Goal: Information Seeking & Learning: Compare options

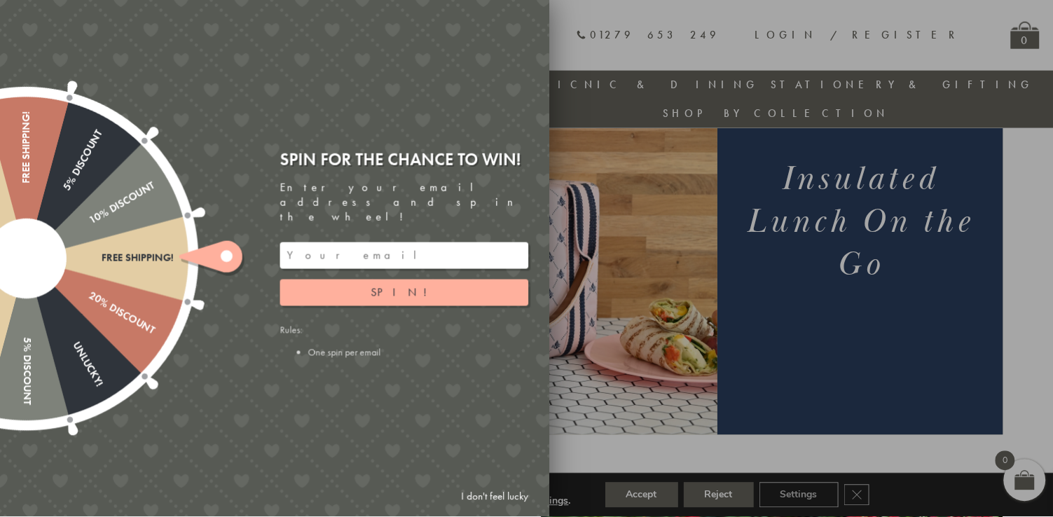
scroll to position [169, 0]
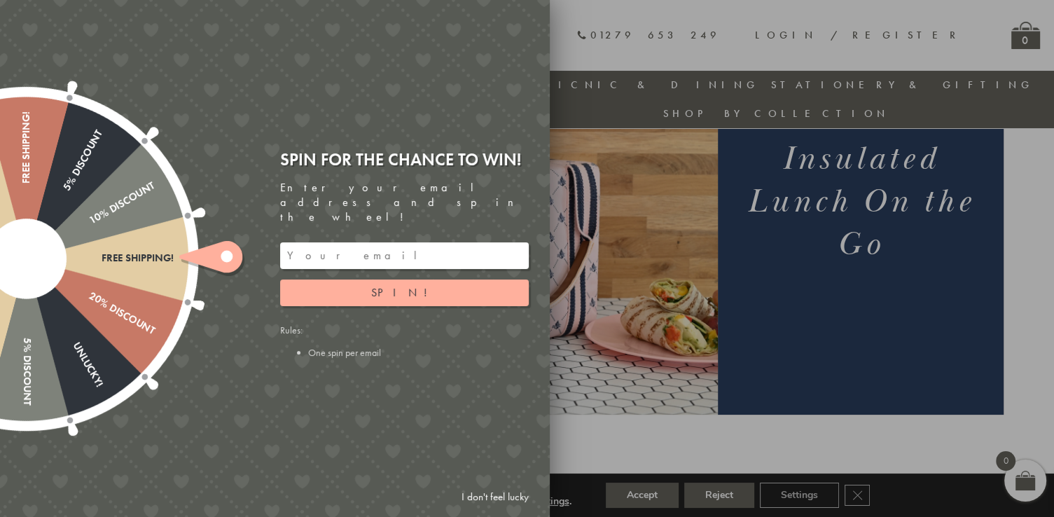
click at [366, 242] on input "email" at bounding box center [404, 255] width 249 height 27
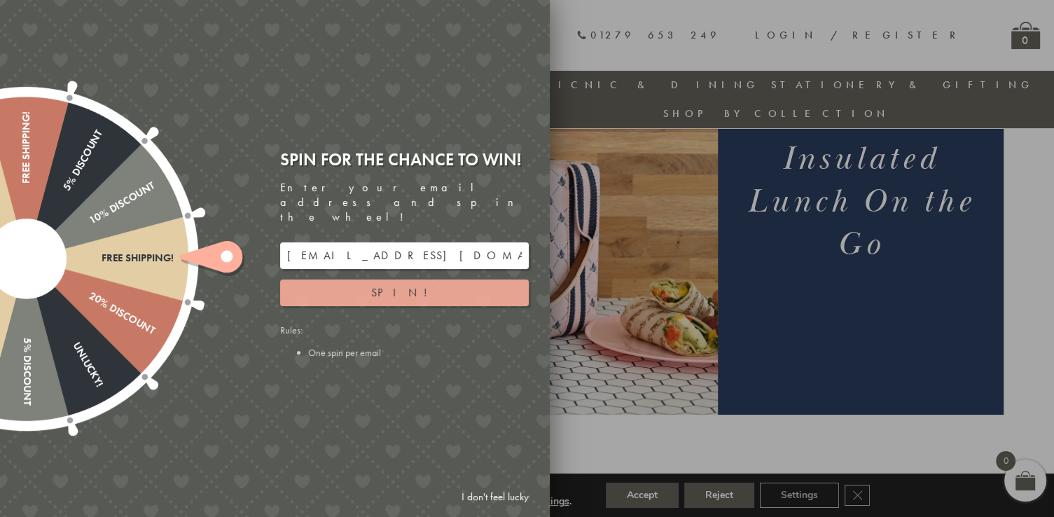
click at [409, 285] on span "Spin!" at bounding box center [404, 292] width 67 height 15
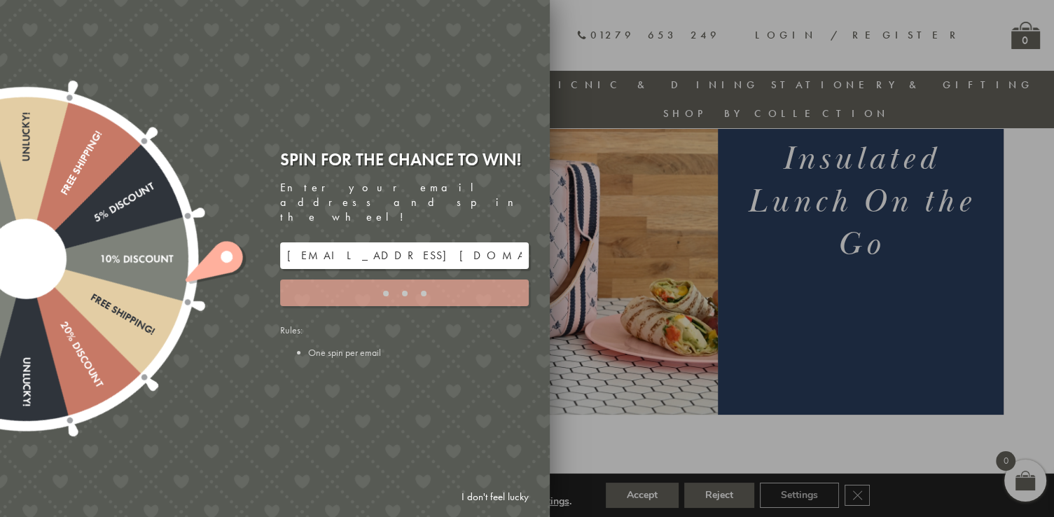
type input "5GCG59DK"
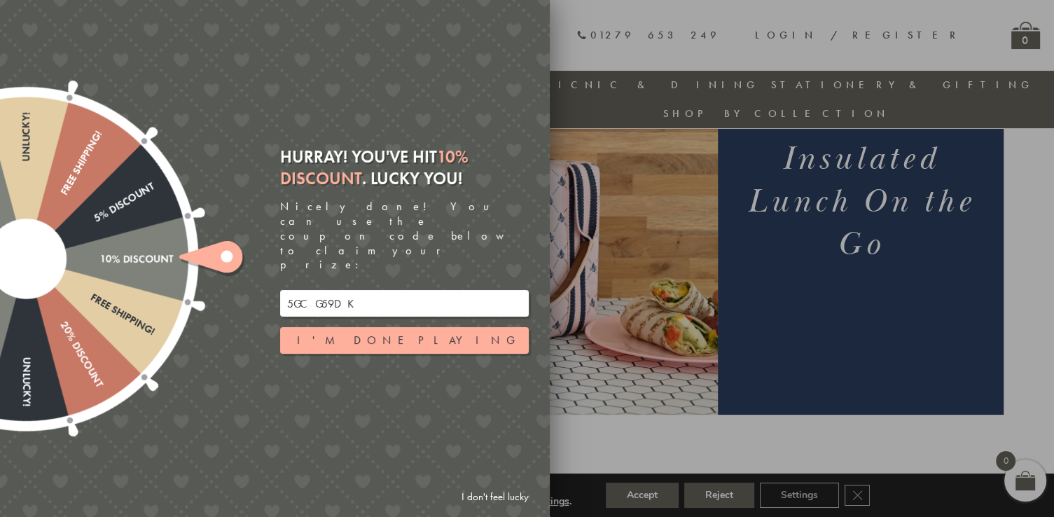
drag, startPoint x: 354, startPoint y: 282, endPoint x: 242, endPoint y: 287, distance: 112.2
click at [242, 287] on div "Free shipping! 20% Discount Unlucky! 5% Discount 10% Discount Unlucky! 15% Disc…" at bounding box center [196, 258] width 708 height 517
click at [594, 201] on div at bounding box center [527, 258] width 1054 height 517
click at [530, 15] on div "Free shipping! 20% Discount Unlucky! 5% Discount 10% Discount Unlucky! 15% Disc…" at bounding box center [196, 258] width 708 height 517
click at [441, 327] on button "I'm done playing" at bounding box center [404, 340] width 249 height 27
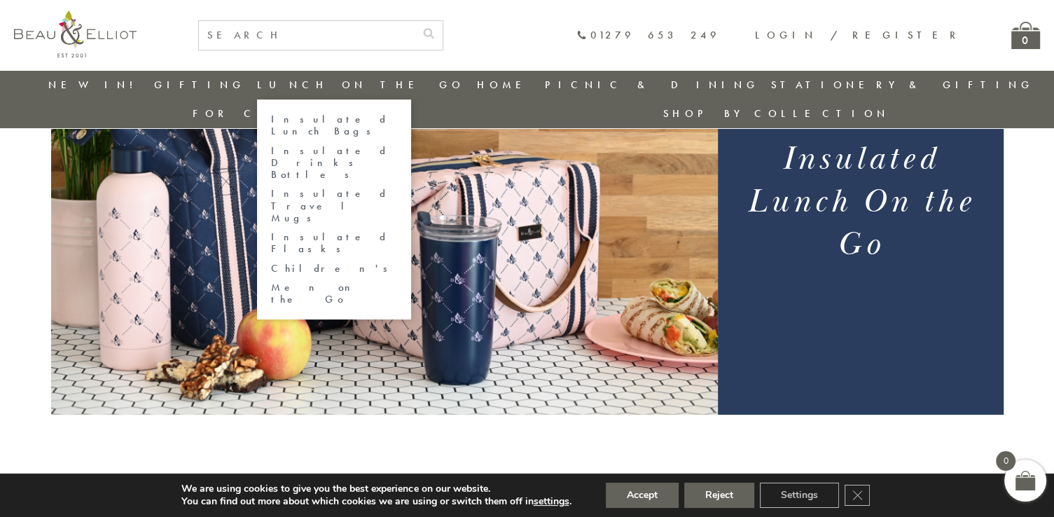
click at [308, 282] on link "Men on the Go" at bounding box center [334, 294] width 126 height 25
click at [301, 121] on link "Insulated Lunch Bags" at bounding box center [334, 125] width 126 height 25
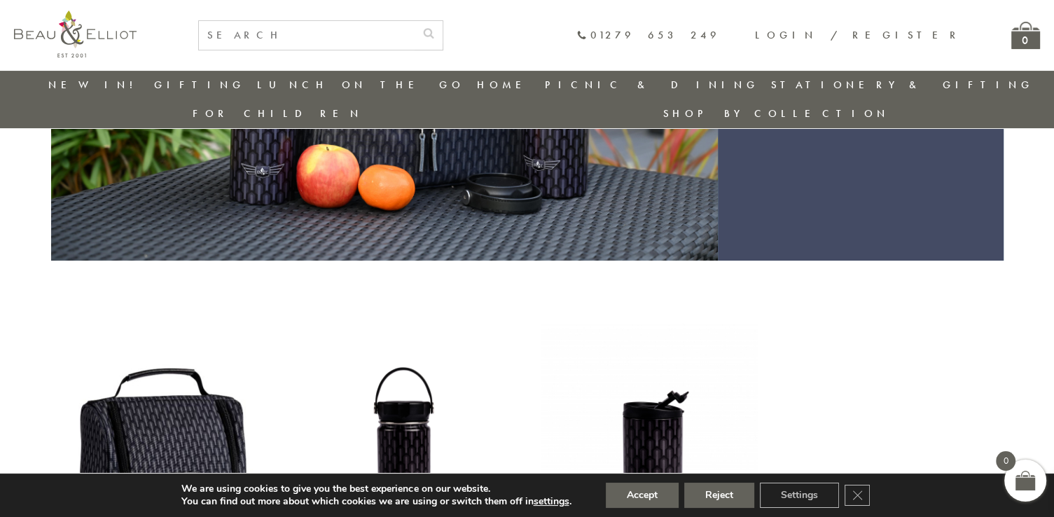
scroll to position [191, 0]
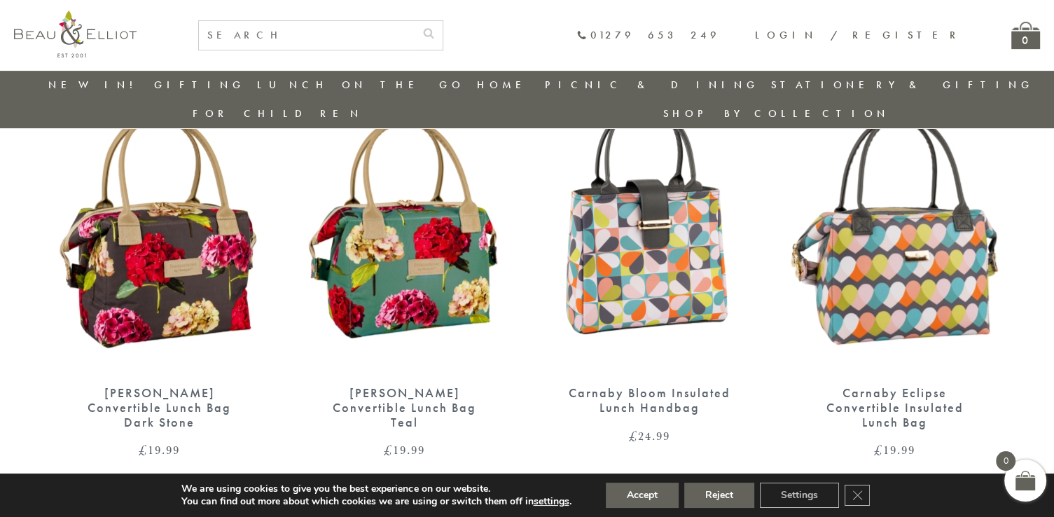
scroll to position [570, 0]
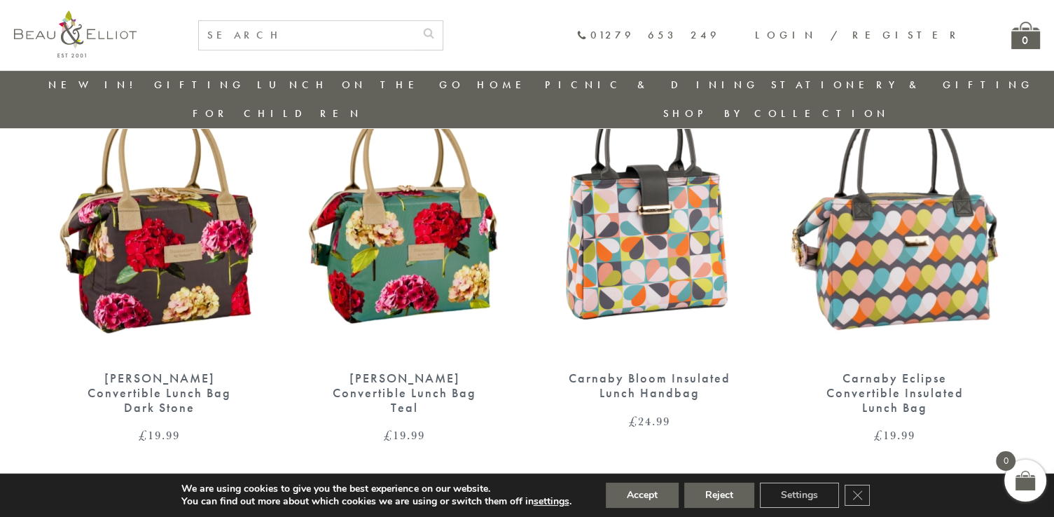
click at [635, 232] on img at bounding box center [650, 217] width 217 height 280
click at [934, 224] on img at bounding box center [895, 217] width 217 height 280
click at [664, 221] on img at bounding box center [650, 217] width 217 height 280
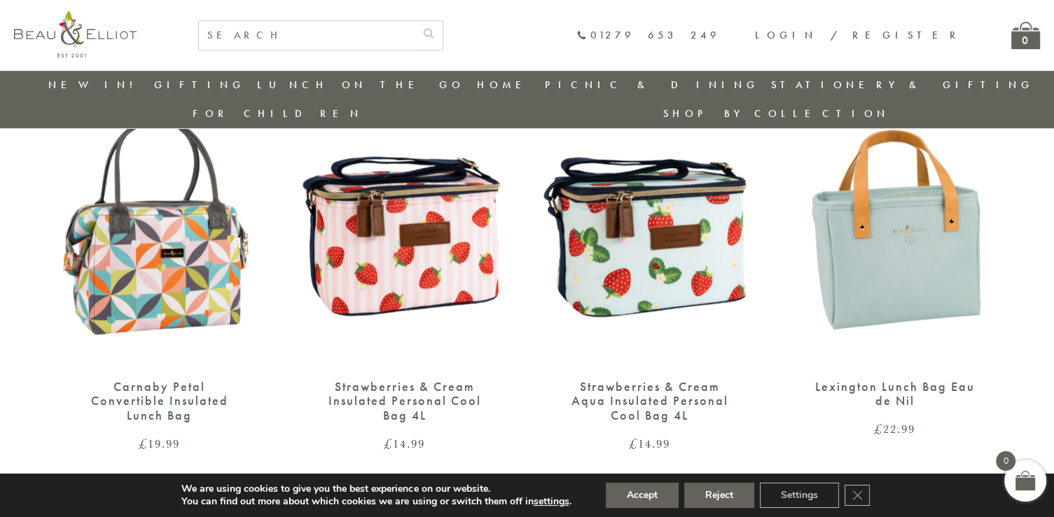
scroll to position [989, 0]
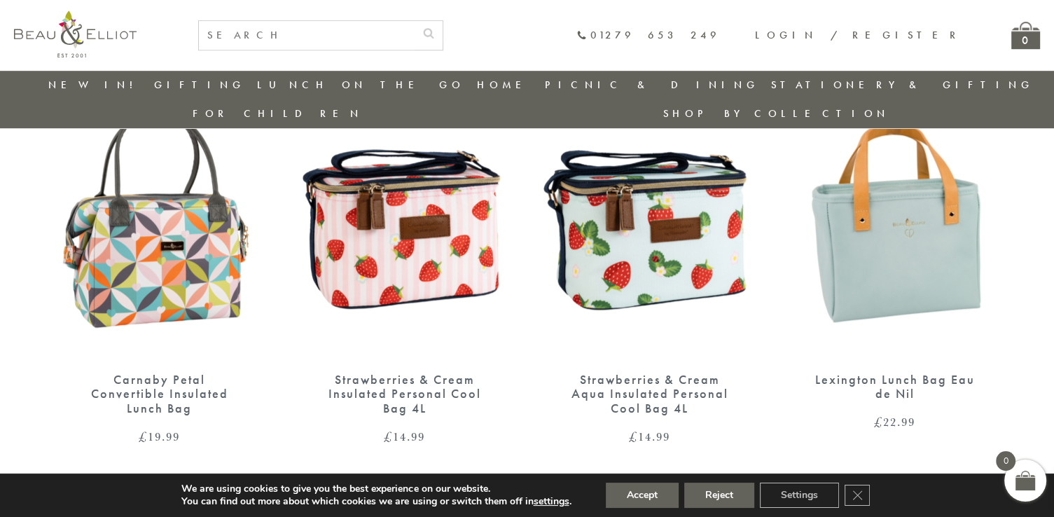
click at [647, 195] on img at bounding box center [650, 218] width 217 height 280
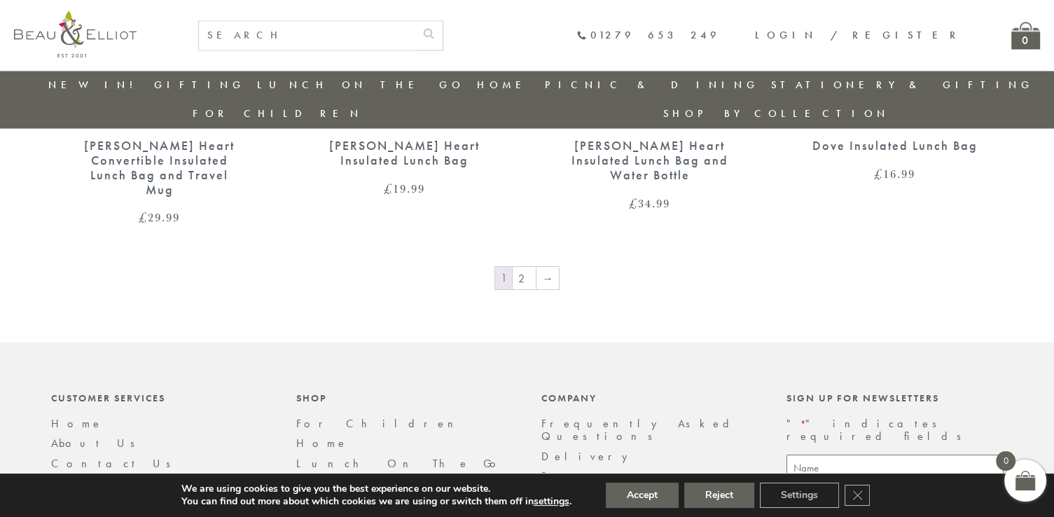
scroll to position [2501, 0]
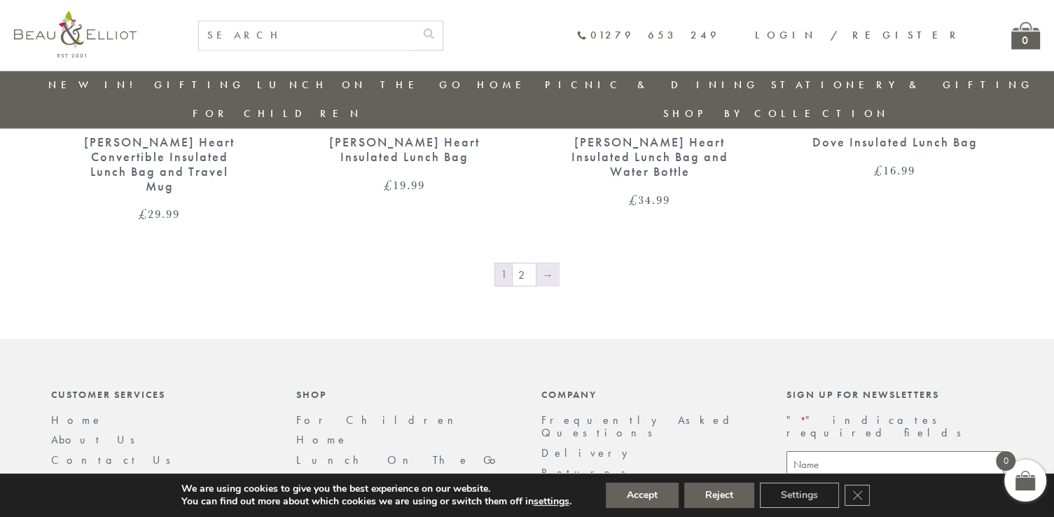
click at [547, 263] on link "→" at bounding box center [548, 274] width 22 height 22
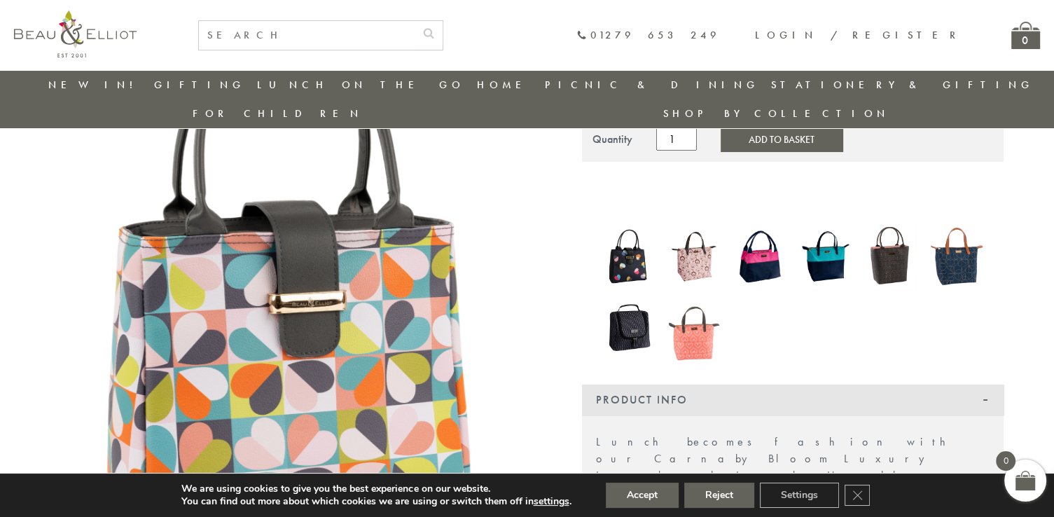
scroll to position [174, 0]
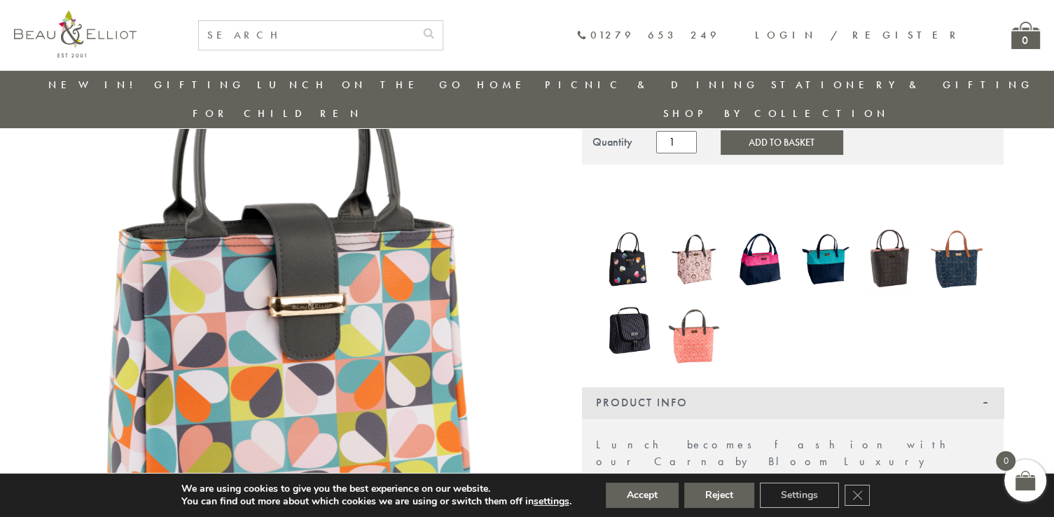
click at [619, 233] on img at bounding box center [629, 258] width 52 height 61
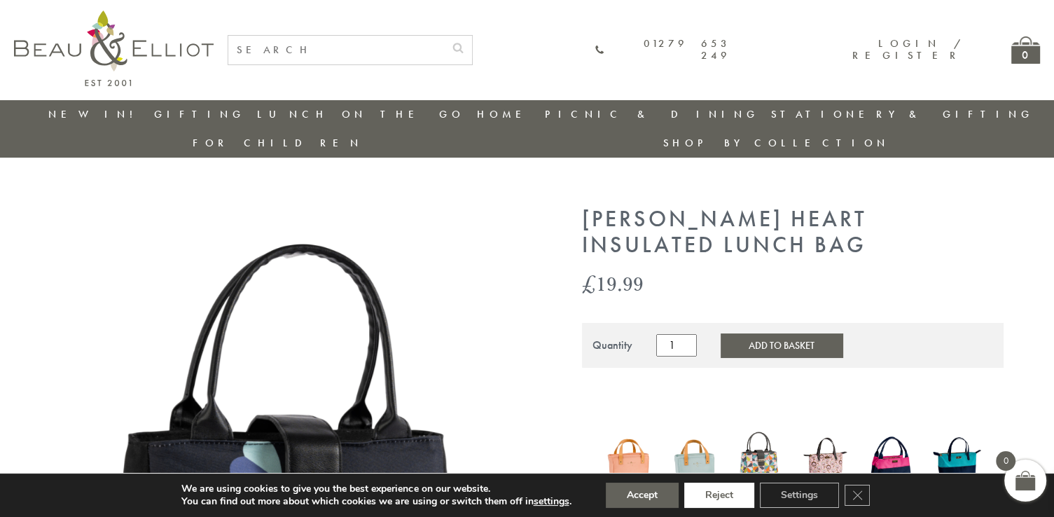
click at [727, 495] on button "Reject" at bounding box center [719, 495] width 70 height 25
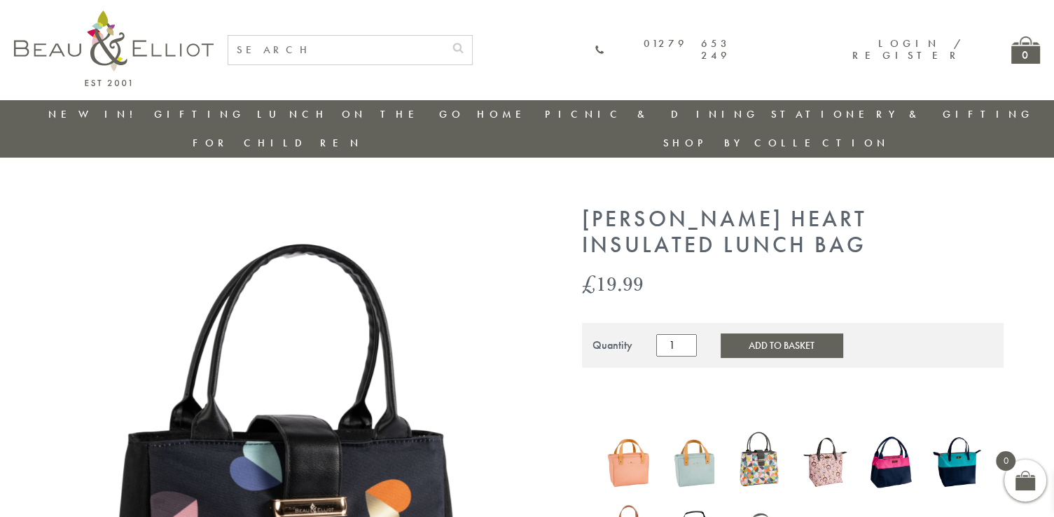
click at [883, 435] on img at bounding box center [891, 462] width 52 height 67
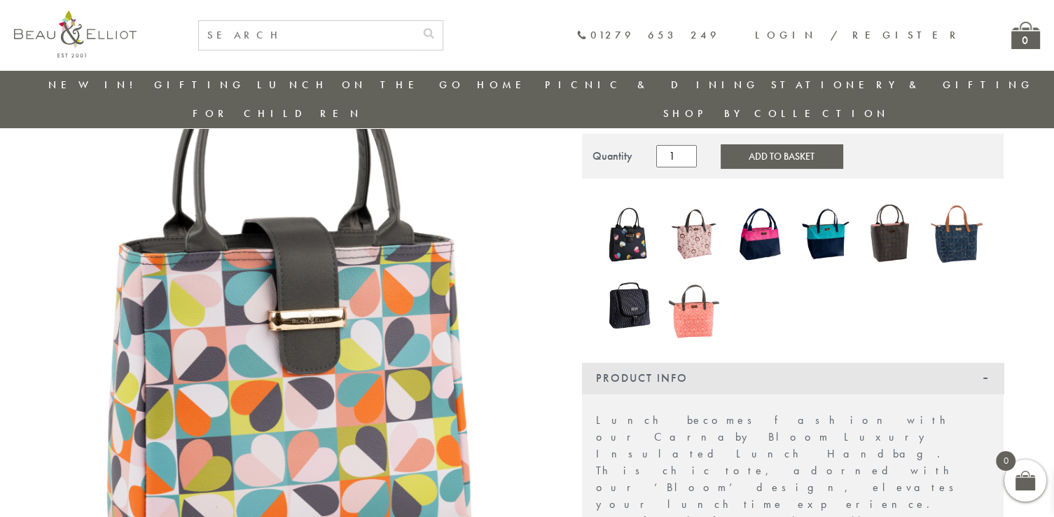
scroll to position [160, 0]
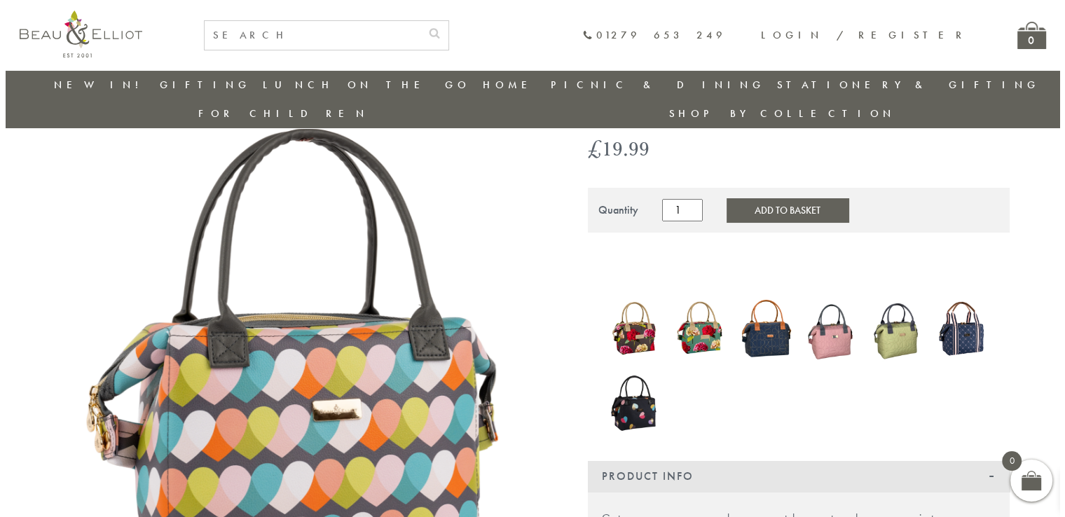
scroll to position [109, 0]
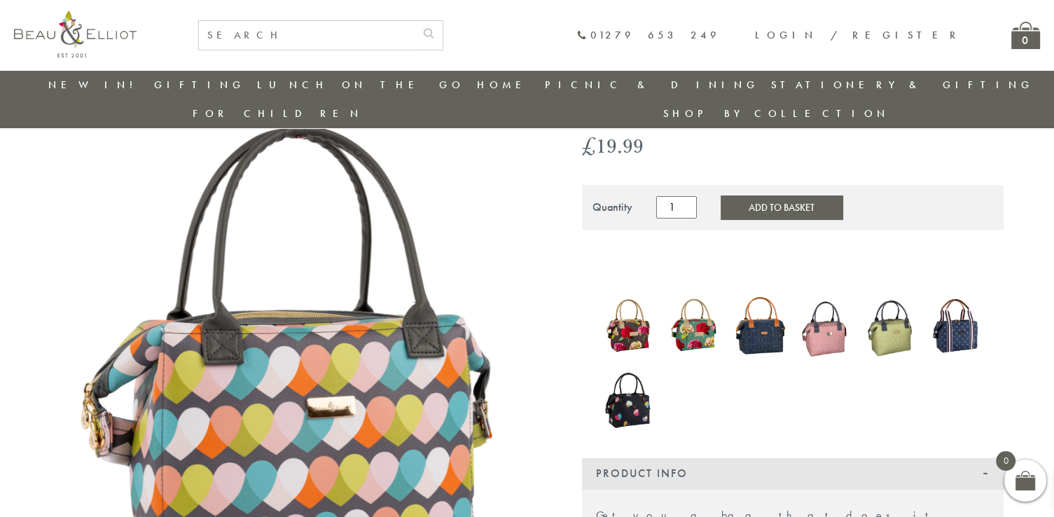
click at [383, 362] on img at bounding box center [296, 388] width 490 height 638
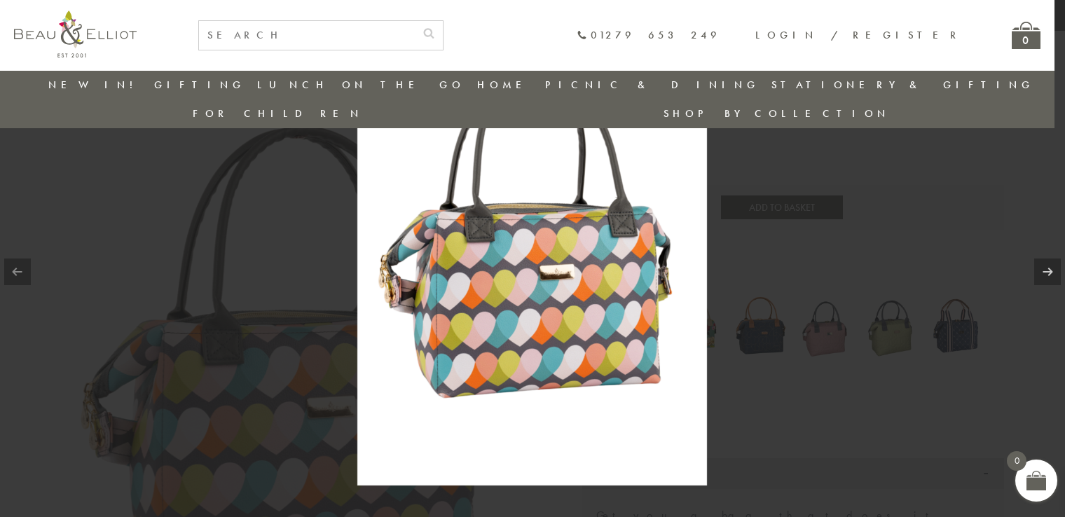
click at [317, 244] on div at bounding box center [532, 258] width 1065 height 517
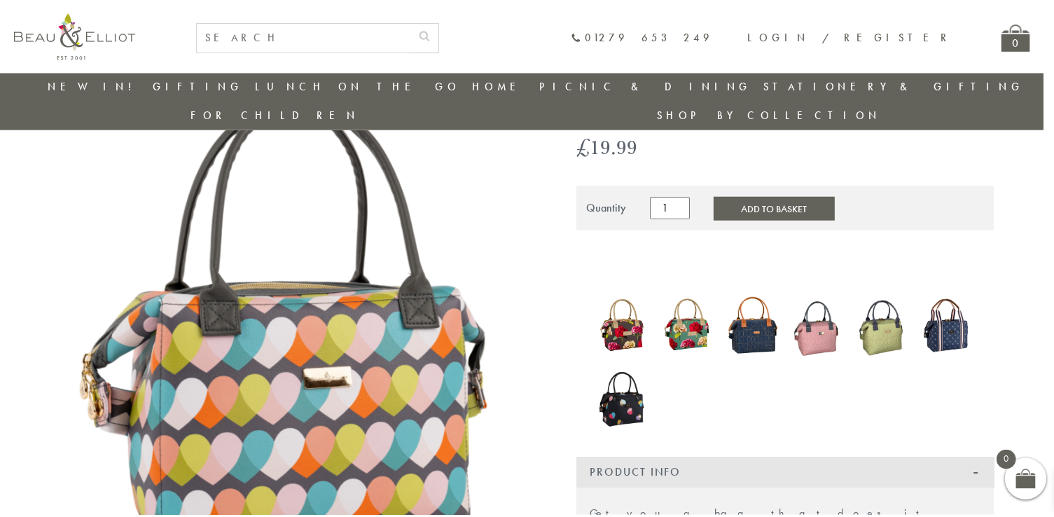
scroll to position [149, 0]
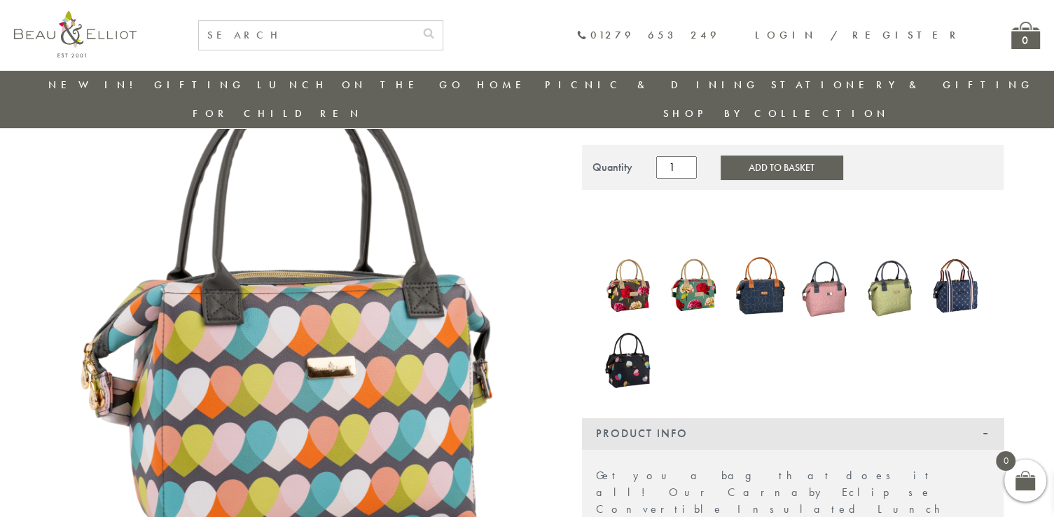
click at [400, 317] on img at bounding box center [296, 348] width 490 height 638
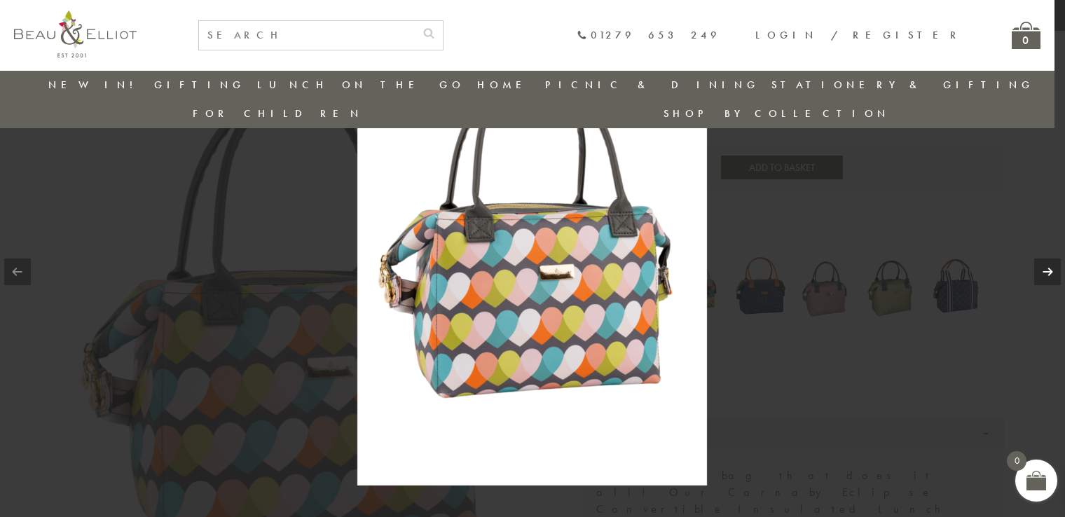
click at [1048, 268] on link at bounding box center [1047, 272] width 27 height 27
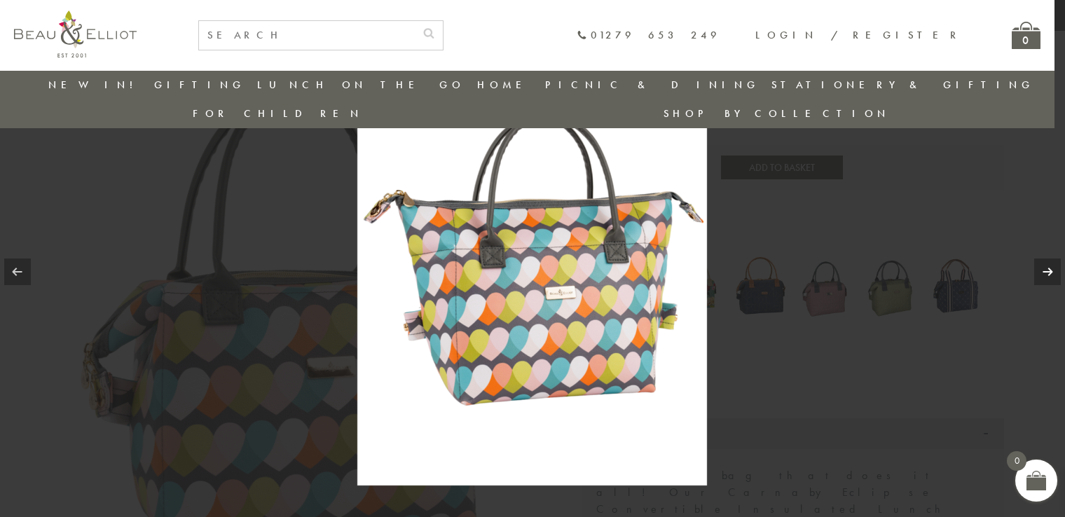
click at [1048, 268] on link at bounding box center [1047, 272] width 27 height 27
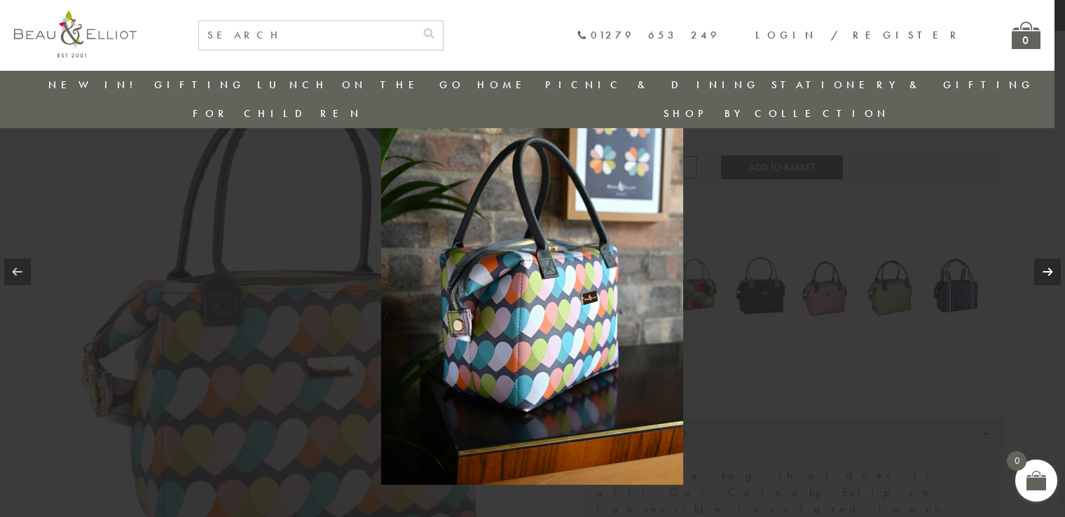
click at [1048, 268] on link at bounding box center [1047, 272] width 27 height 27
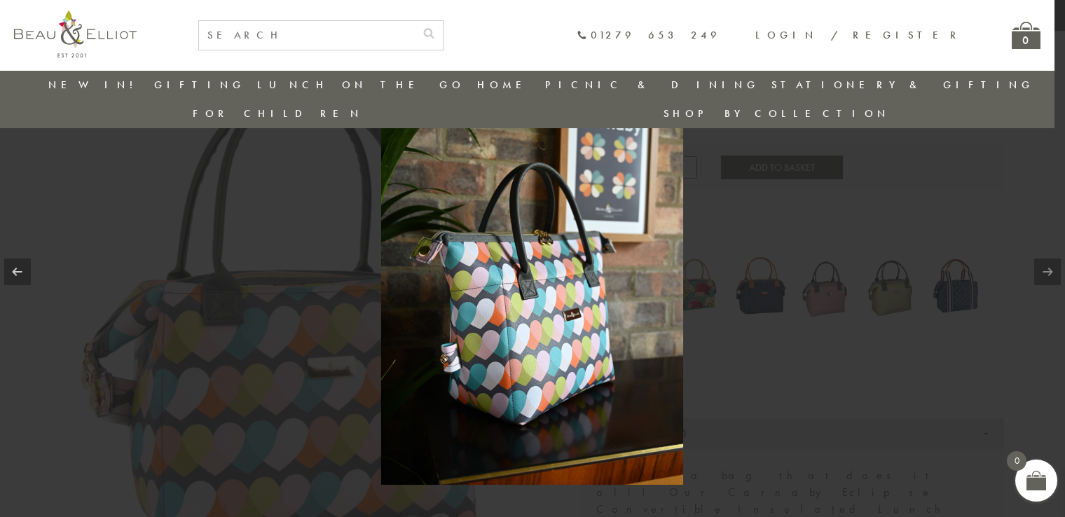
click at [1048, 268] on link at bounding box center [1047, 272] width 27 height 27
click at [17, 266] on link at bounding box center [17, 272] width 27 height 27
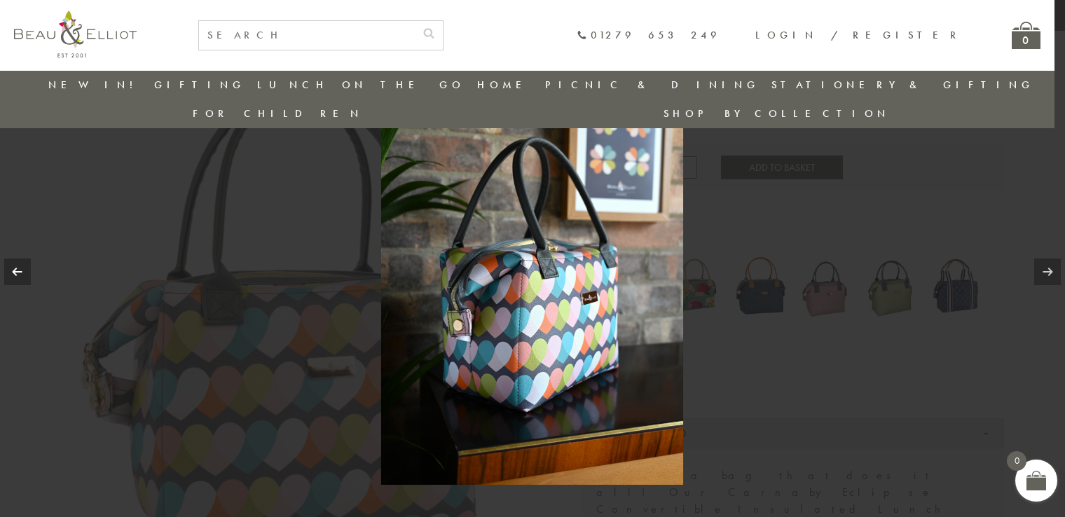
click at [17, 266] on link at bounding box center [17, 272] width 27 height 27
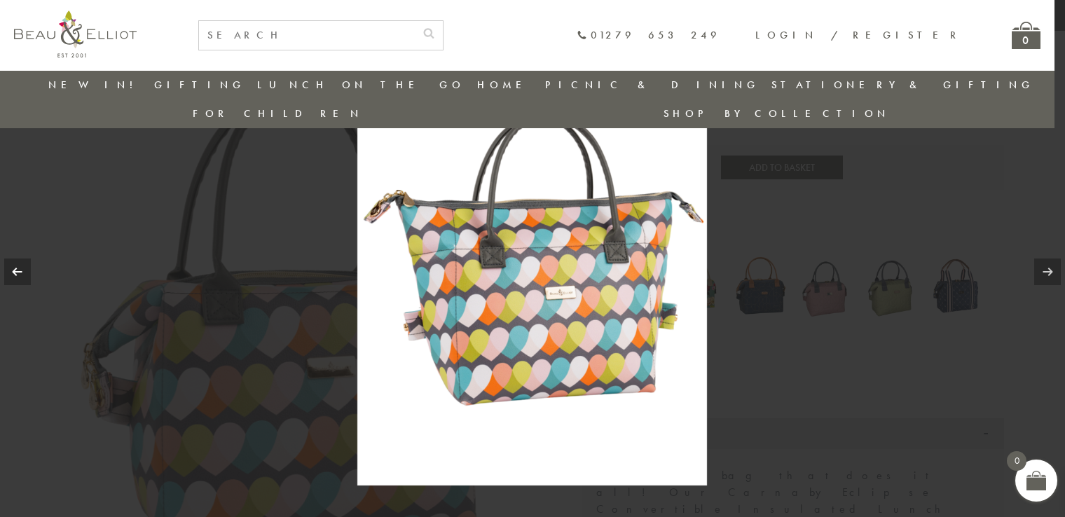
click at [17, 266] on link at bounding box center [17, 272] width 27 height 27
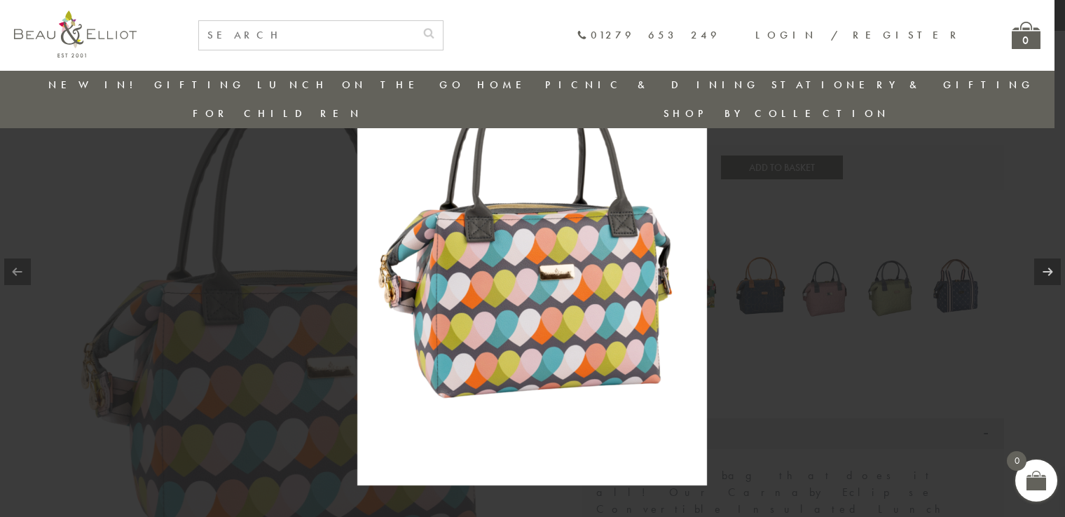
click at [808, 356] on div at bounding box center [532, 258] width 1065 height 517
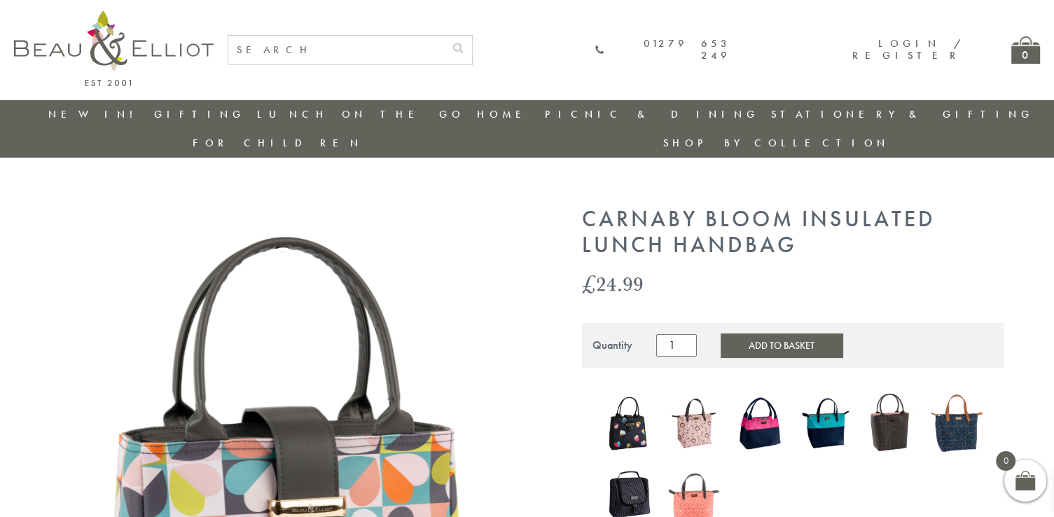
click at [404, 455] on img at bounding box center [296, 526] width 490 height 638
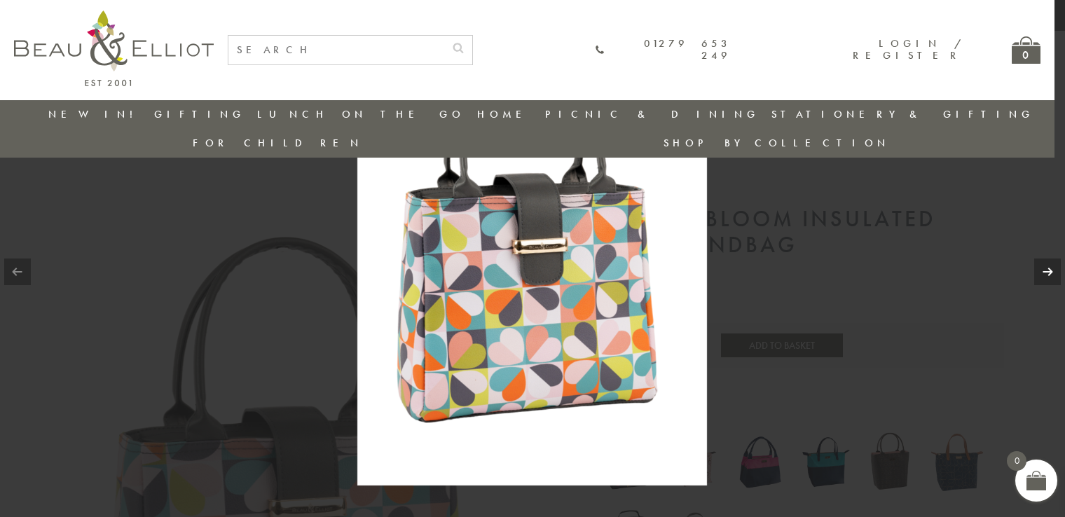
click at [1045, 270] on link at bounding box center [1047, 272] width 27 height 27
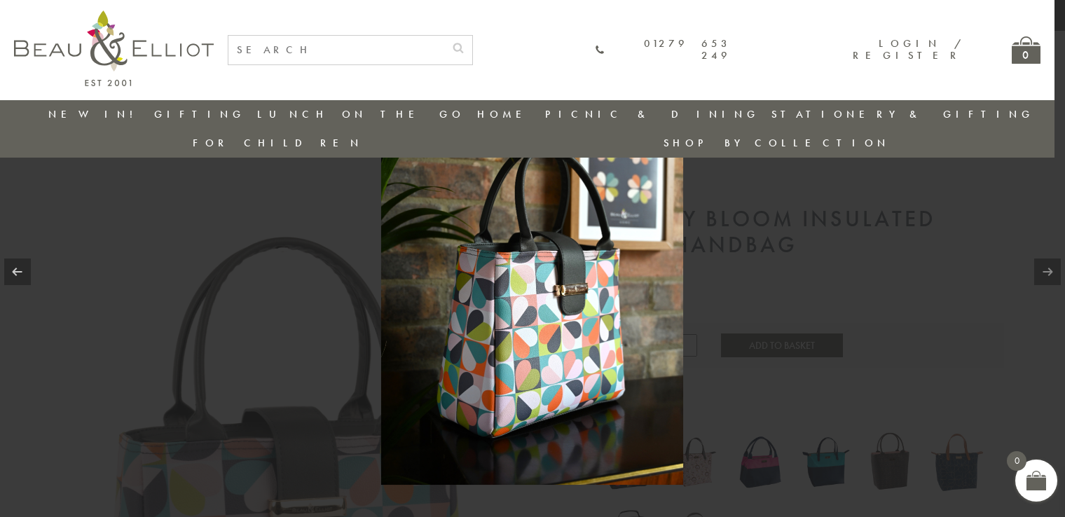
click at [1045, 270] on link at bounding box center [1047, 272] width 27 height 27
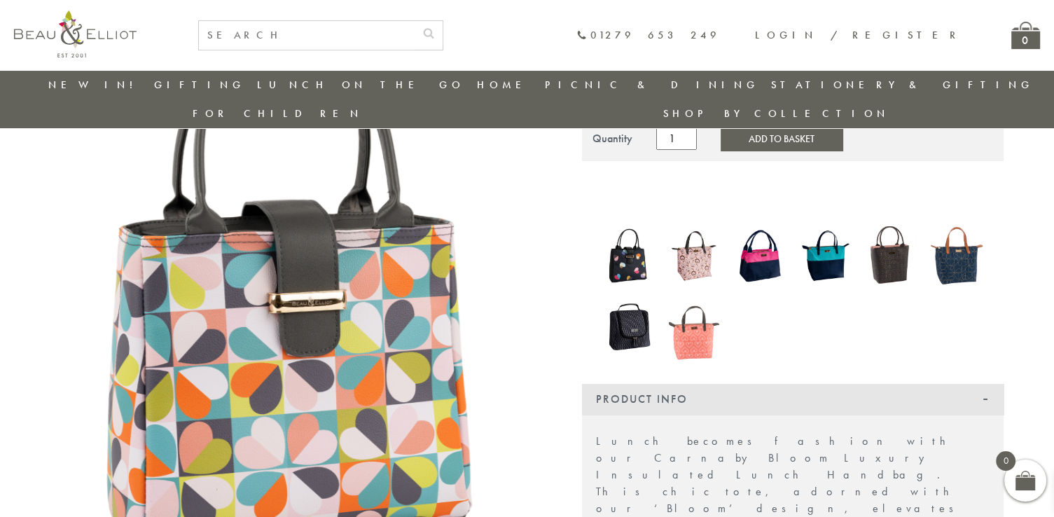
scroll to position [174, 0]
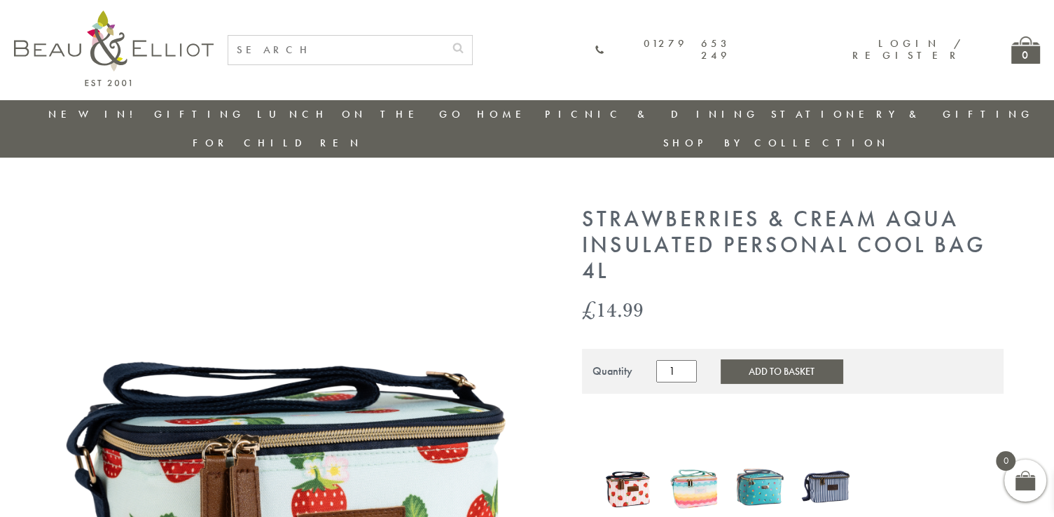
click at [417, 443] on img at bounding box center [296, 510] width 490 height 607
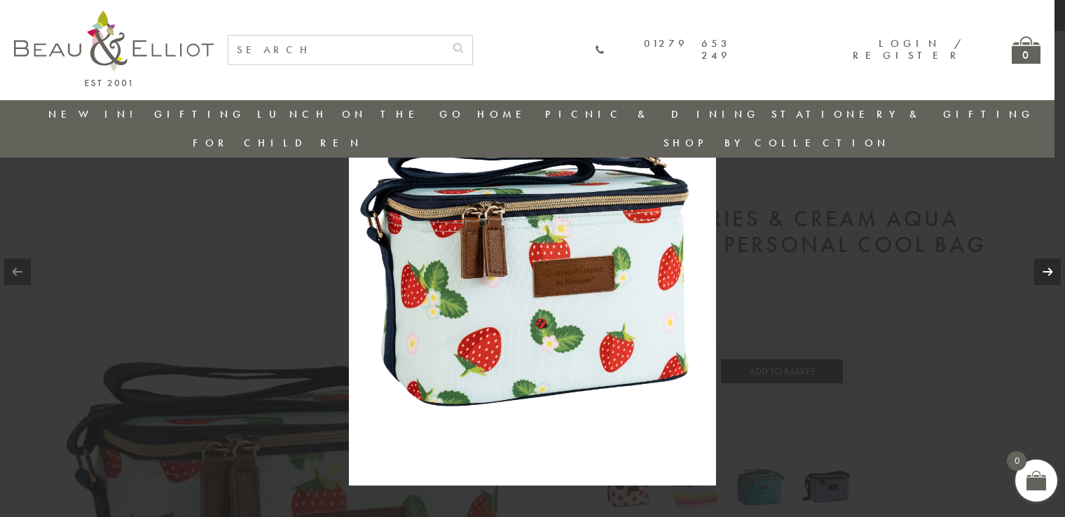
click at [1047, 264] on link at bounding box center [1047, 272] width 27 height 27
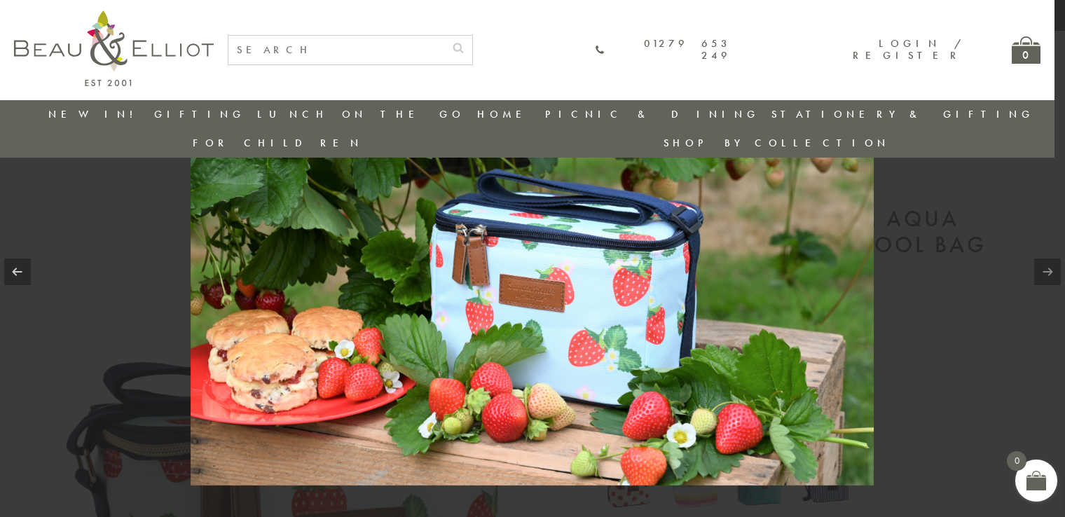
click at [1047, 264] on link at bounding box center [1047, 272] width 27 height 27
click at [1047, 267] on link at bounding box center [1047, 272] width 27 height 27
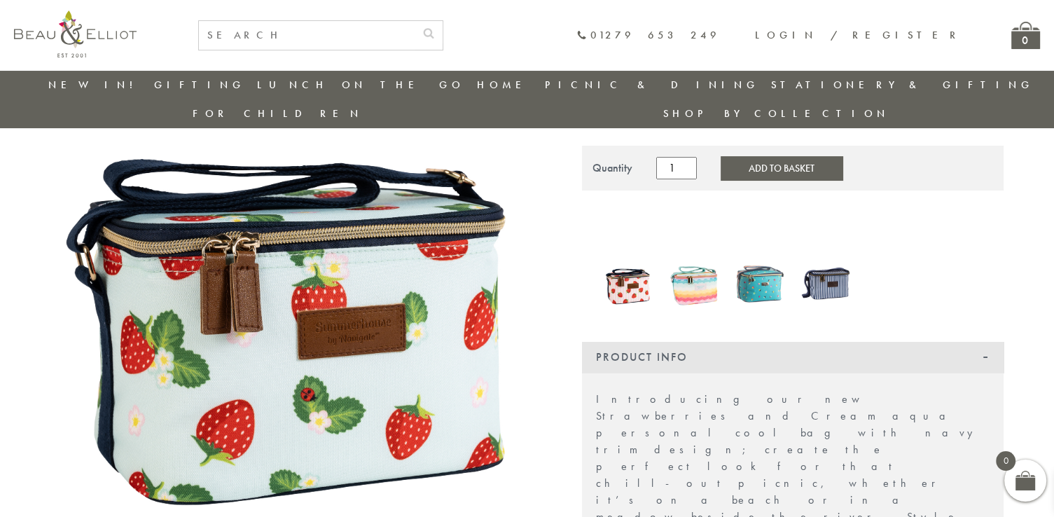
scroll to position [173, 0]
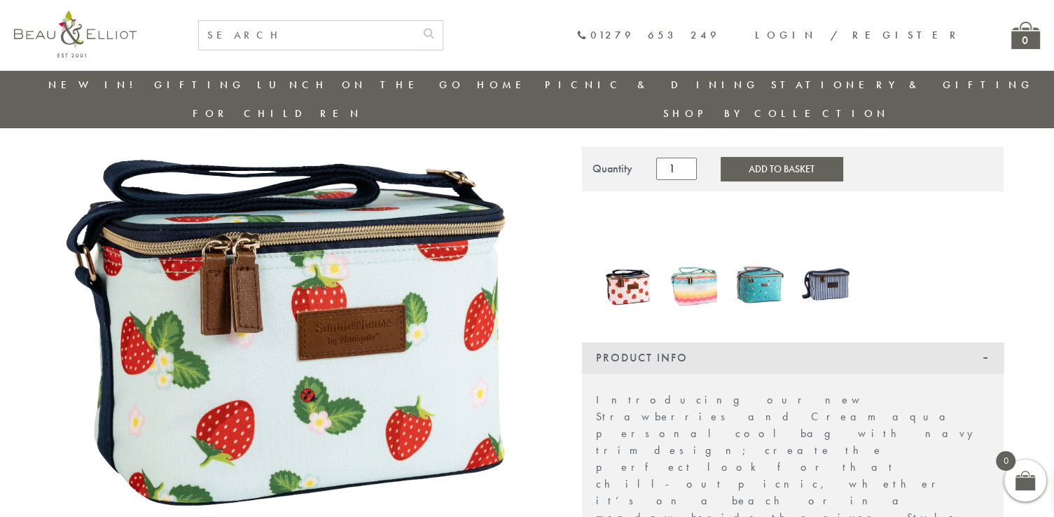
click at [820, 259] on img at bounding box center [826, 284] width 52 height 67
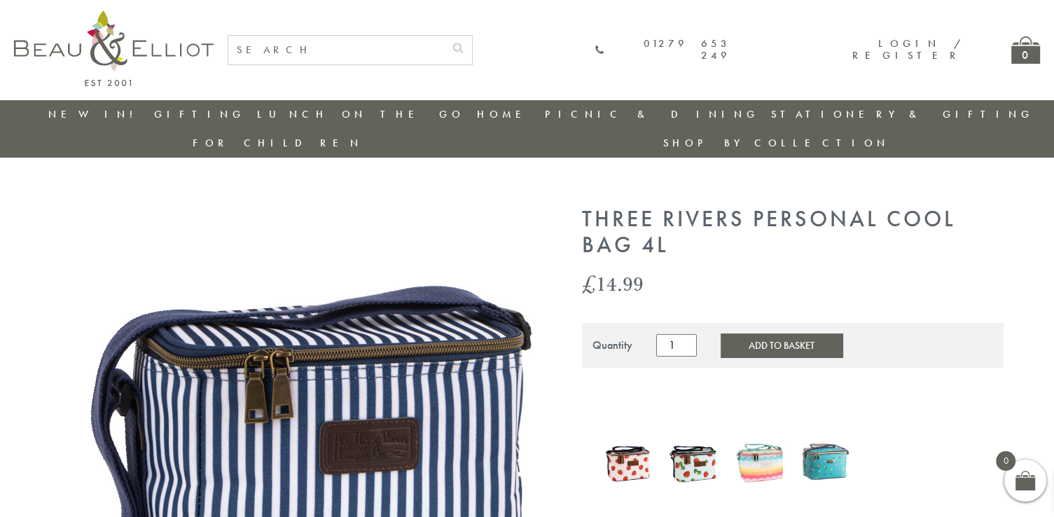
click at [751, 437] on img at bounding box center [760, 461] width 52 height 64
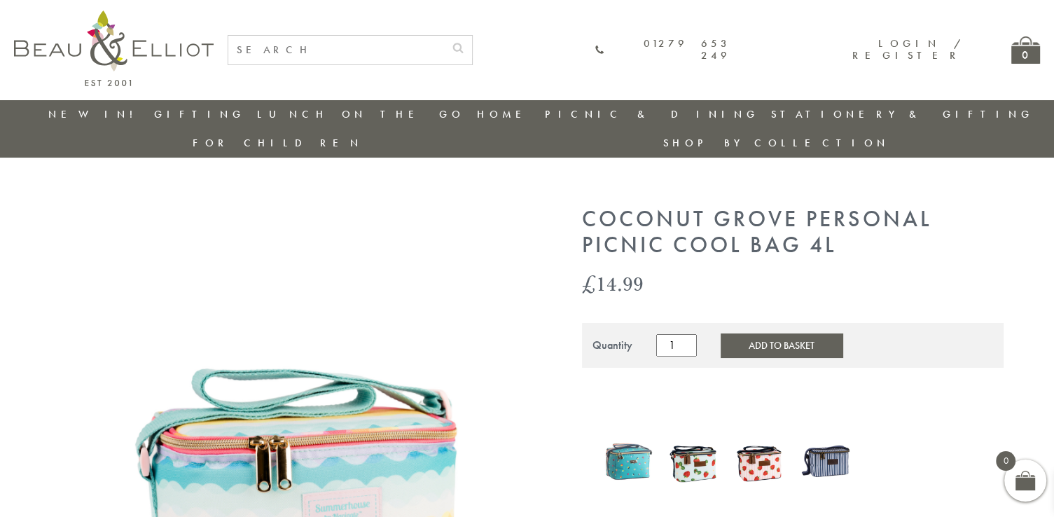
click at [636, 441] on img at bounding box center [629, 461] width 52 height 67
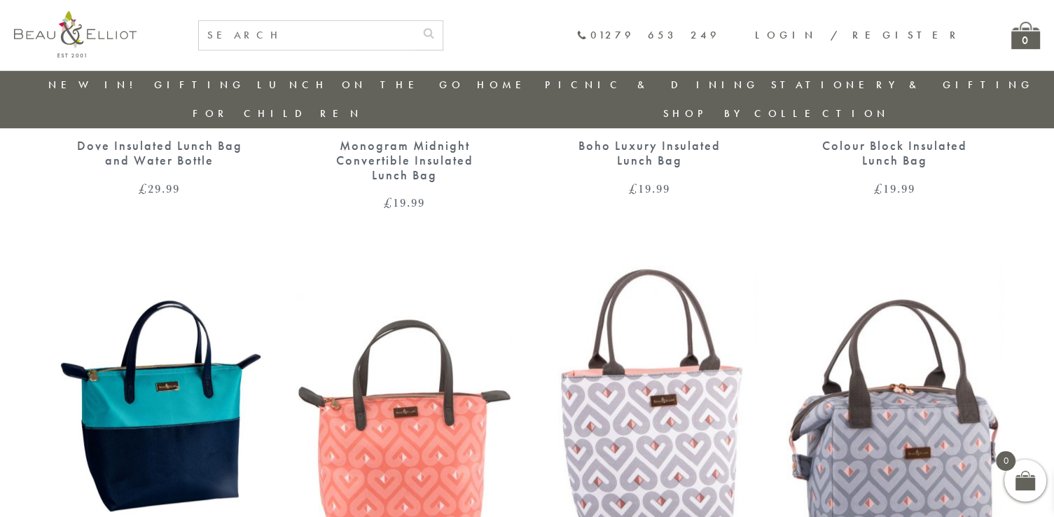
scroll to position [897, 0]
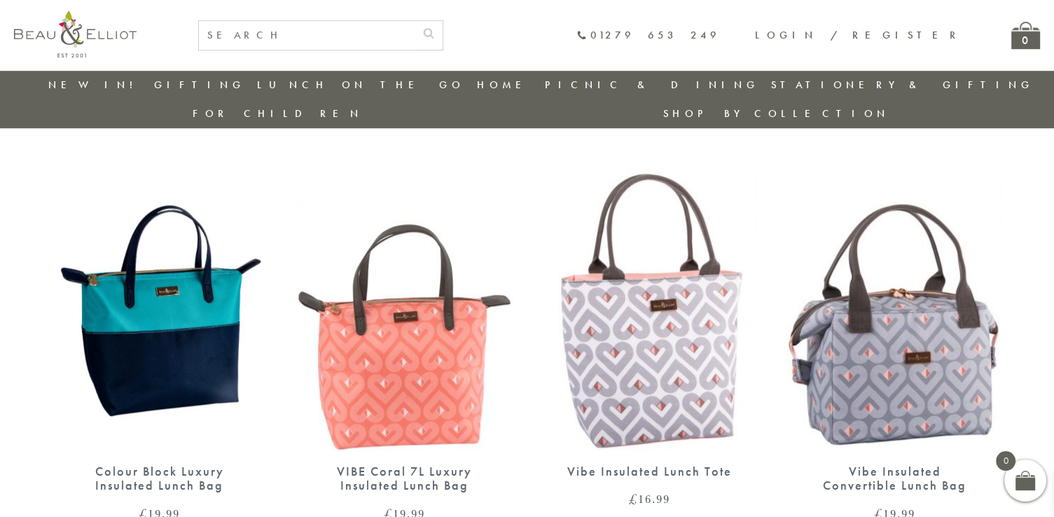
click at [936, 366] on img at bounding box center [895, 310] width 217 height 280
